Goal: Information Seeking & Learning: Learn about a topic

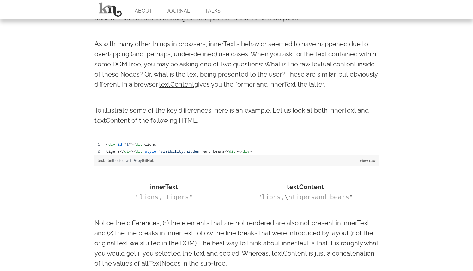
scroll to position [288, 0]
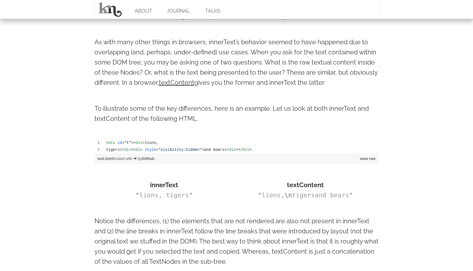
click at [40, 157] on body "ABOUT JOURNAL TALKS innerText vs. textContent [DATE] keyboard_arrow_left keyboa…" at bounding box center [236, 230] width 473 height 1037
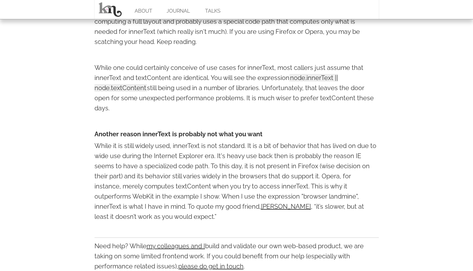
scroll to position [566, 0]
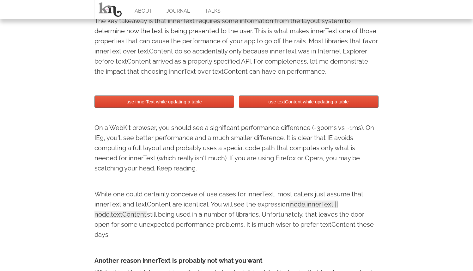
click at [200, 105] on button "use innerText while updating a table" at bounding box center [165, 101] width 140 height 12
click at [272, 106] on button "use textContent while updating a table" at bounding box center [309, 101] width 140 height 12
click at [198, 107] on button "use innerText while updating a table" at bounding box center [165, 101] width 140 height 12
click at [196, 104] on button "use innerText while updating a table" at bounding box center [165, 101] width 140 height 12
click at [182, 107] on button "use innerText while updating a table" at bounding box center [165, 101] width 140 height 12
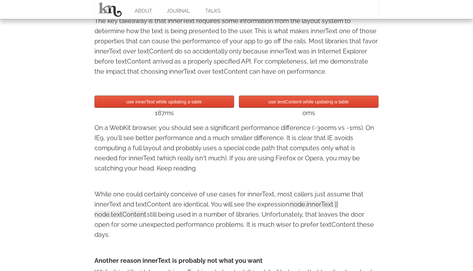
click at [182, 102] on button "use innerText while updating a table" at bounding box center [165, 101] width 140 height 12
click at [177, 101] on button "use innerText while updating a table" at bounding box center [165, 101] width 140 height 12
click at [299, 101] on button "use textContent while updating a table" at bounding box center [309, 101] width 140 height 12
click at [310, 100] on button "use textContent while updating a table" at bounding box center [309, 101] width 140 height 12
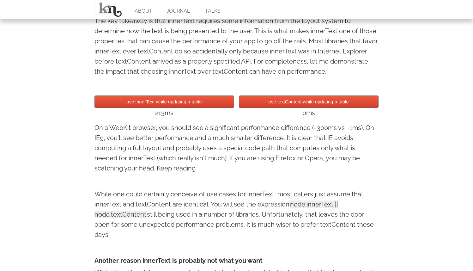
click at [305, 102] on button "use textContent while updating a table" at bounding box center [309, 101] width 140 height 12
click at [303, 103] on button "use textContent while updating a table" at bounding box center [309, 101] width 140 height 12
click at [279, 104] on button "use textContent while updating a table" at bounding box center [309, 101] width 140 height 12
click at [189, 99] on button "use innerText while updating a table" at bounding box center [165, 101] width 140 height 12
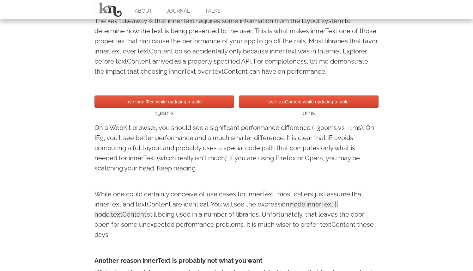
click at [205, 101] on button "use innerText while updating a table" at bounding box center [165, 101] width 140 height 12
click at [211, 102] on button "use innerText while updating a table" at bounding box center [165, 101] width 140 height 12
click at [212, 102] on button "use innerText while updating a table" at bounding box center [165, 101] width 140 height 12
click at [307, 96] on button "use textContent while updating a table" at bounding box center [309, 101] width 140 height 12
click at [310, 101] on button "use textContent while updating a table" at bounding box center [309, 101] width 140 height 12
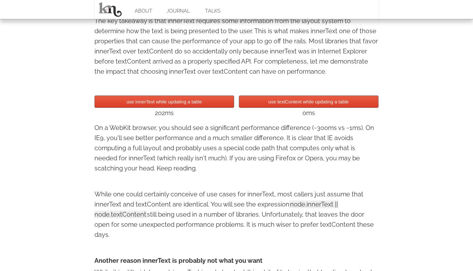
click at [310, 101] on button "use textContent while updating a table" at bounding box center [309, 101] width 140 height 12
click at [350, 104] on button "use textContent while updating a table" at bounding box center [309, 101] width 140 height 12
click at [217, 225] on p "While one could certainly conceive of use cases for innerText, most callers jus…" at bounding box center [237, 214] width 284 height 51
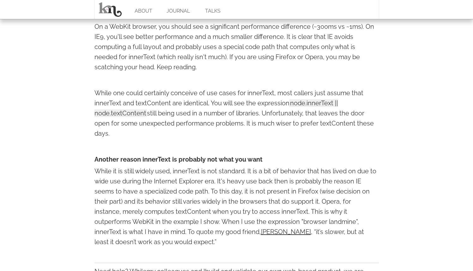
scroll to position [718, 0]
